Goal: Book appointment/travel/reservation

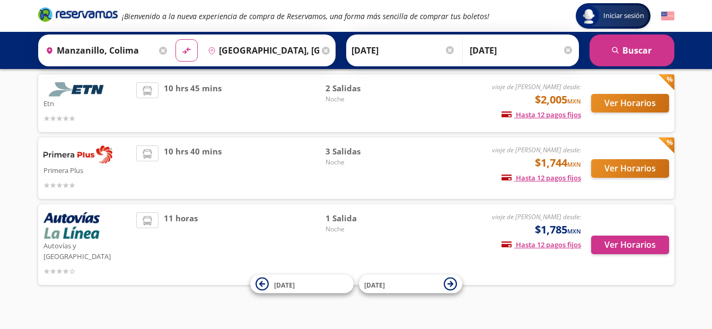
scroll to position [138, 0]
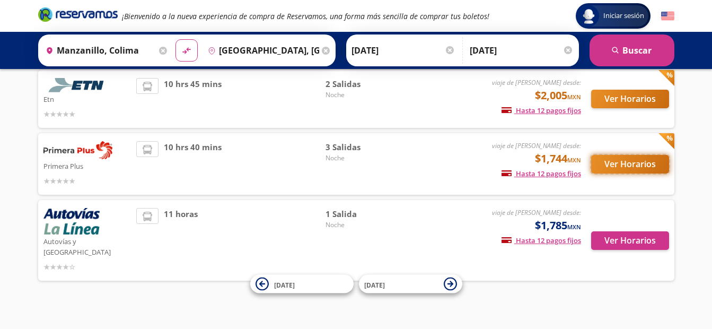
click at [620, 171] on button "Ver Horarios" at bounding box center [630, 164] width 78 height 19
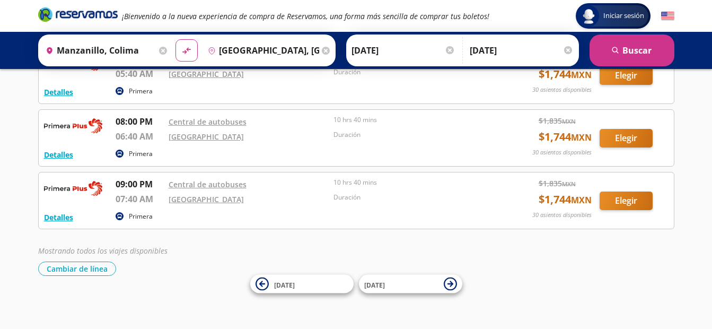
scroll to position [27, 0]
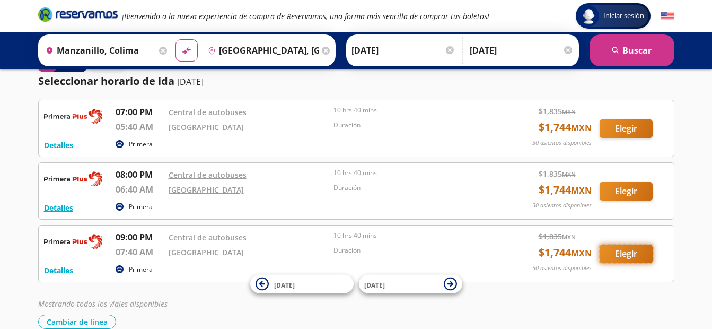
click at [628, 255] on button "Elegir" at bounding box center [625, 253] width 53 height 19
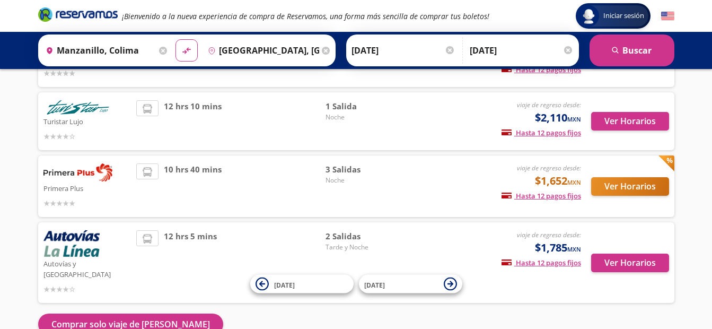
scroll to position [133, 0]
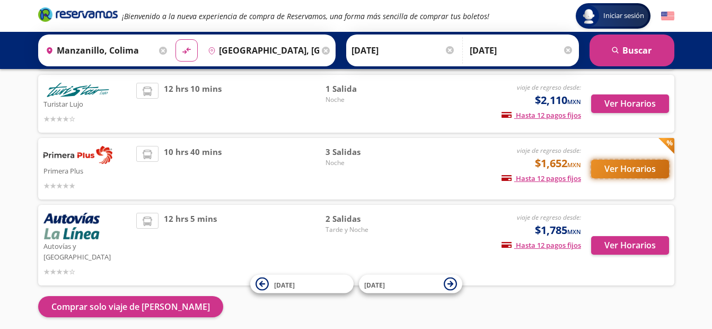
click at [634, 172] on button "Ver Horarios" at bounding box center [630, 169] width 78 height 19
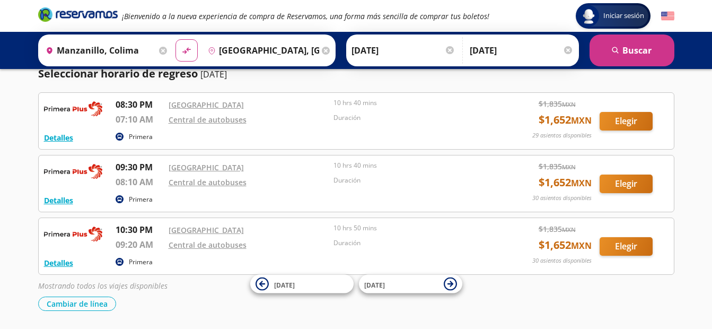
scroll to position [82, 0]
